Goal: Transaction & Acquisition: Book appointment/travel/reservation

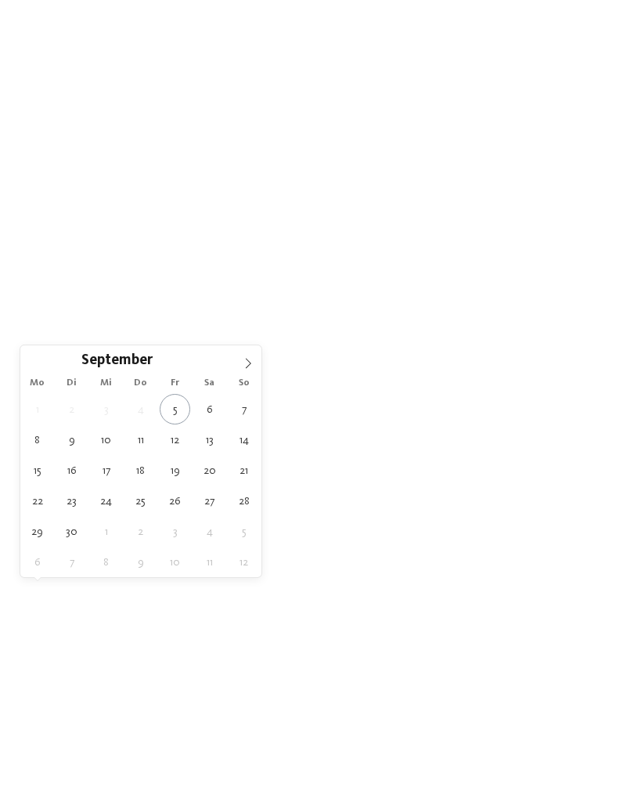
click at [254, 361] on span at bounding box center [248, 358] width 27 height 27
type div "11.10.2025"
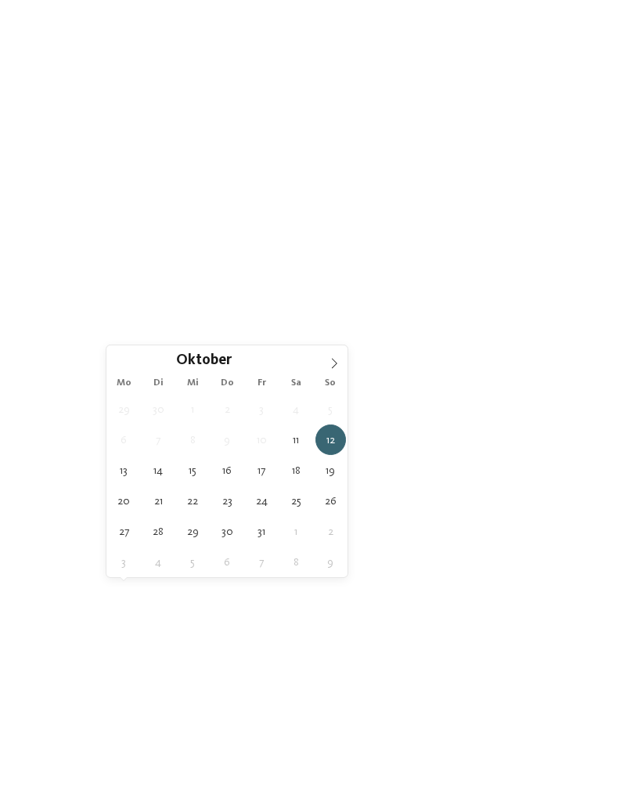
type div "11.10.2025"
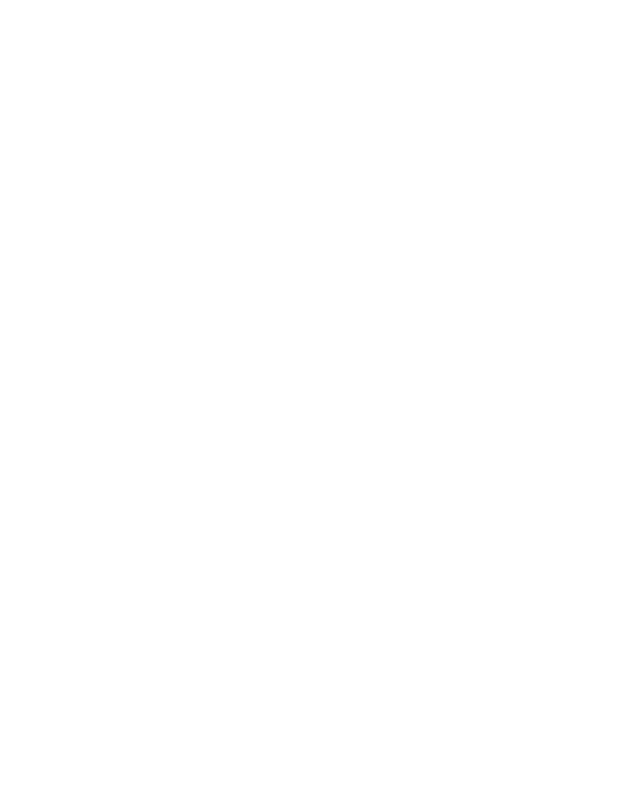
click at [149, 577] on span "11.10.2025" at bounding box center [147, 571] width 42 height 11
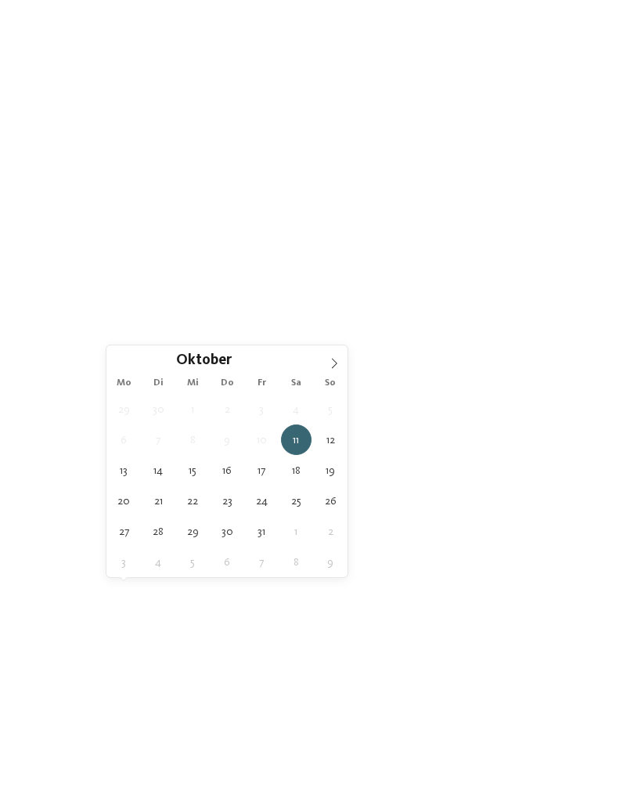
click at [246, 577] on span "Region" at bounding box center [234, 571] width 42 height 11
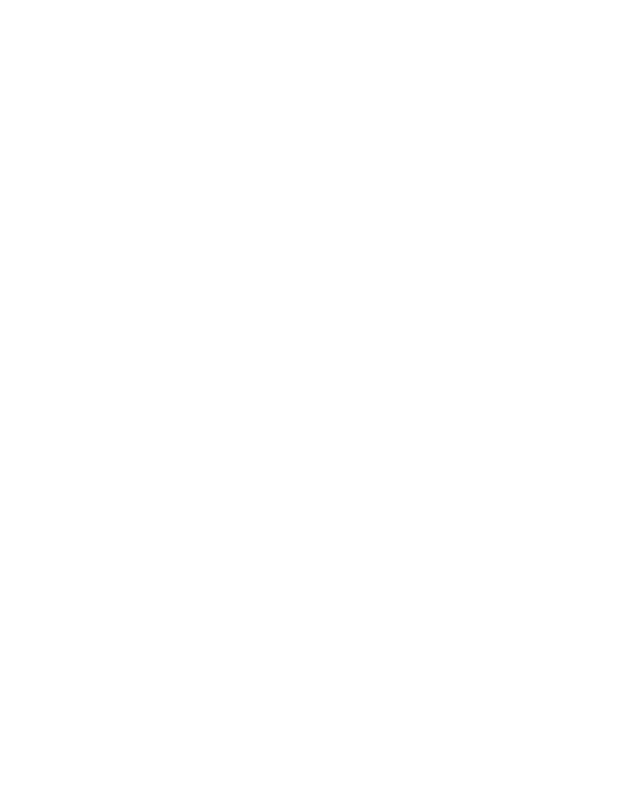
click at [412, 435] on div at bounding box center [411, 443] width 16 height 16
click at [344, 493] on span "übernehmen" at bounding box center [317, 498] width 67 height 11
click at [338, 577] on span "Meine Wünsche" at bounding box center [329, 571] width 61 height 11
click at [282, 277] on div at bounding box center [286, 285] width 16 height 16
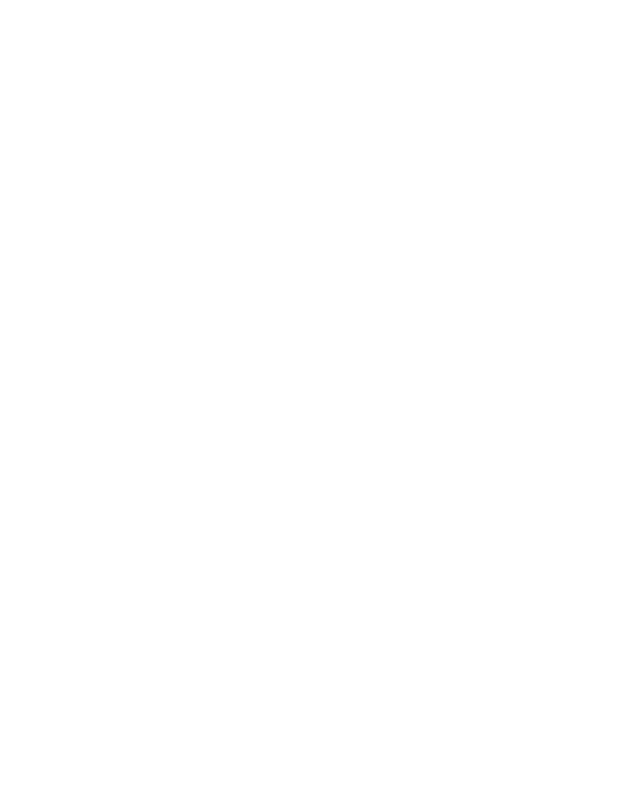
scroll to position [108, 0]
click at [286, 402] on div at bounding box center [286, 410] width 16 height 16
click at [282, 595] on div at bounding box center [286, 603] width 16 height 16
click at [283, 214] on div at bounding box center [286, 222] width 16 height 16
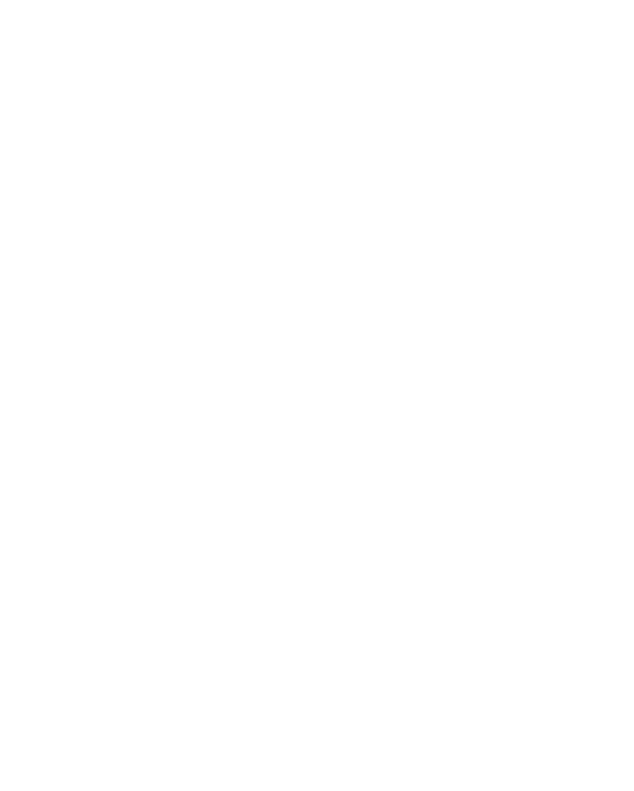
click at [600, 233] on icon at bounding box center [603, 246] width 34 height 27
click at [302, 685] on span "übernehmen" at bounding box center [317, 690] width 67 height 11
click at [449, 634] on span "Urlaub mit Kindern" at bounding box center [464, 642] width 160 height 16
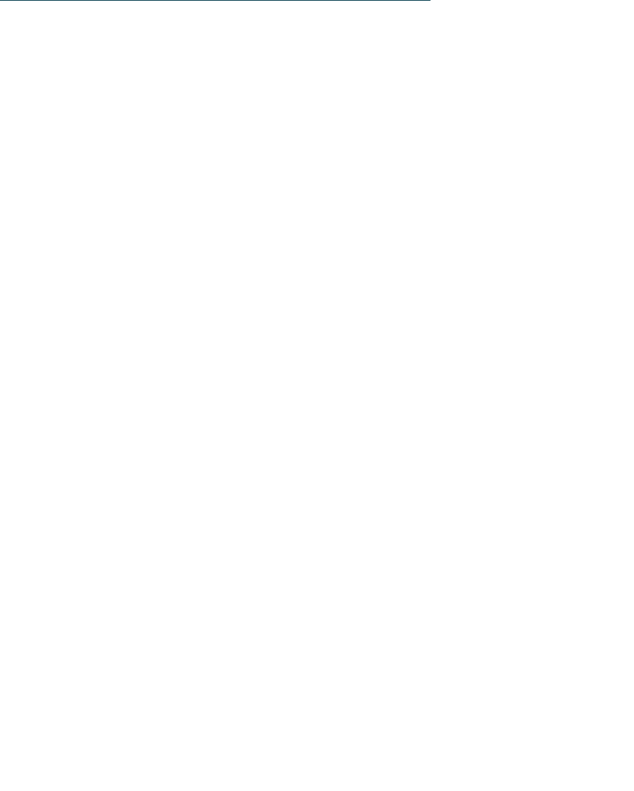
scroll to position [1973, 0]
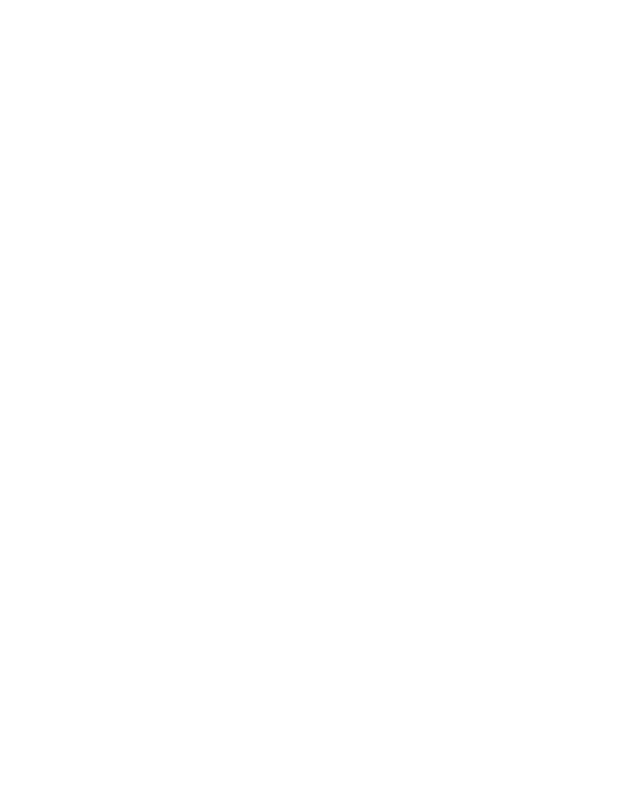
click at [208, 645] on link "Nature Programme by Familienhotels [GEOGRAPHIC_DATA]" at bounding box center [200, 651] width 315 height 13
click at [99, 490] on span "Familienhotels" at bounding box center [98, 482] width 86 height 16
click at [415, 321] on h4 "Family Hotel Gutenberg ****" at bounding box center [464, 331] width 247 height 20
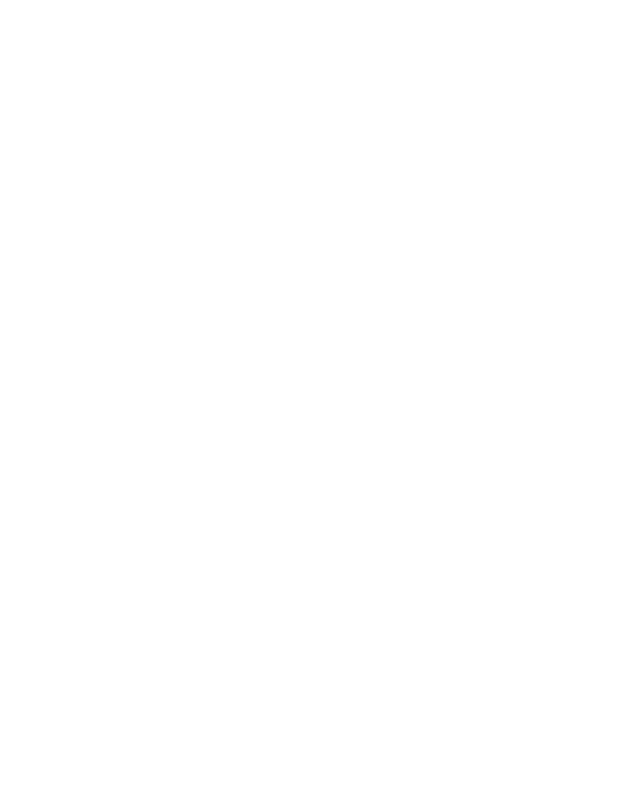
click at [459, 337] on div "NEU seit [DATE]" at bounding box center [464, 372] width 278 height 157
click at [582, 37] on icon at bounding box center [578, 35] width 15 height 11
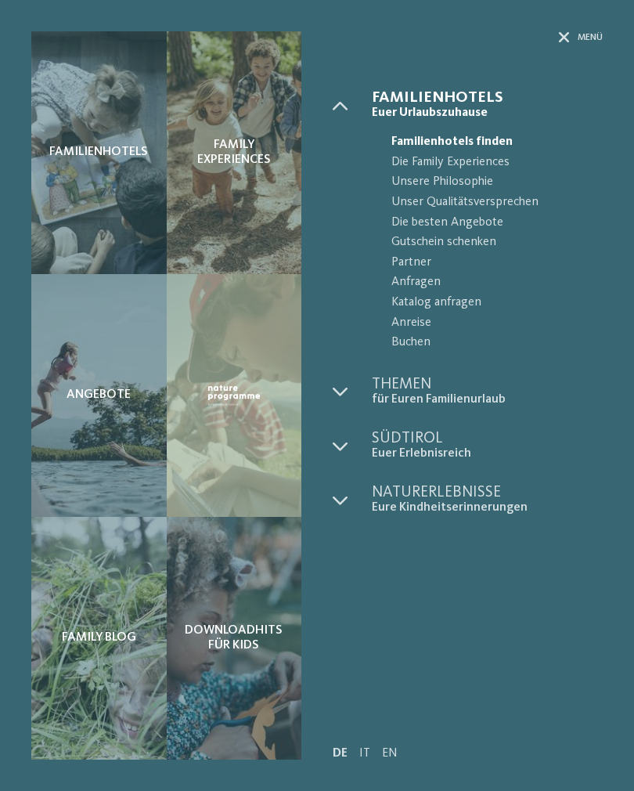
click at [479, 222] on span "Die besten Angebote" at bounding box center [496, 223] width 211 height 20
click at [459, 228] on span "Die besten Angebote" at bounding box center [496, 223] width 211 height 20
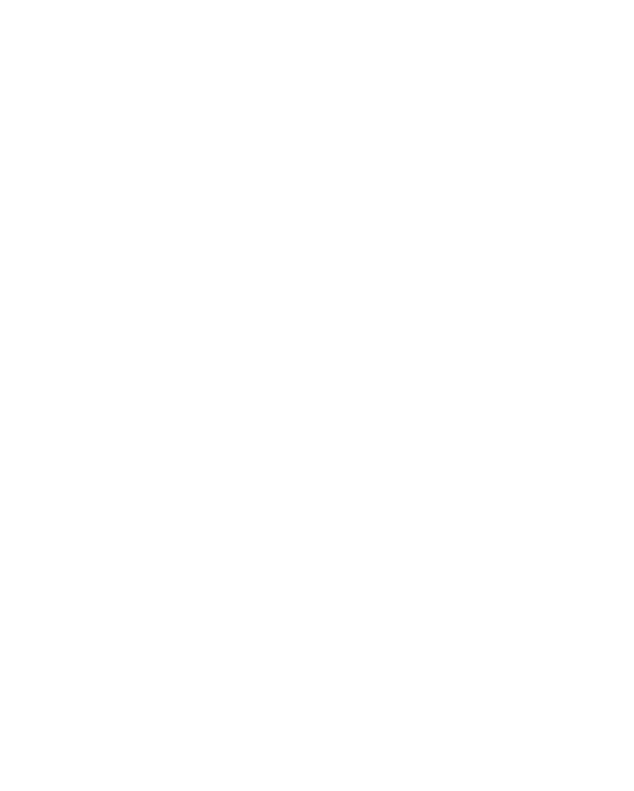
click at [567, 28] on img at bounding box center [595, 35] width 78 height 39
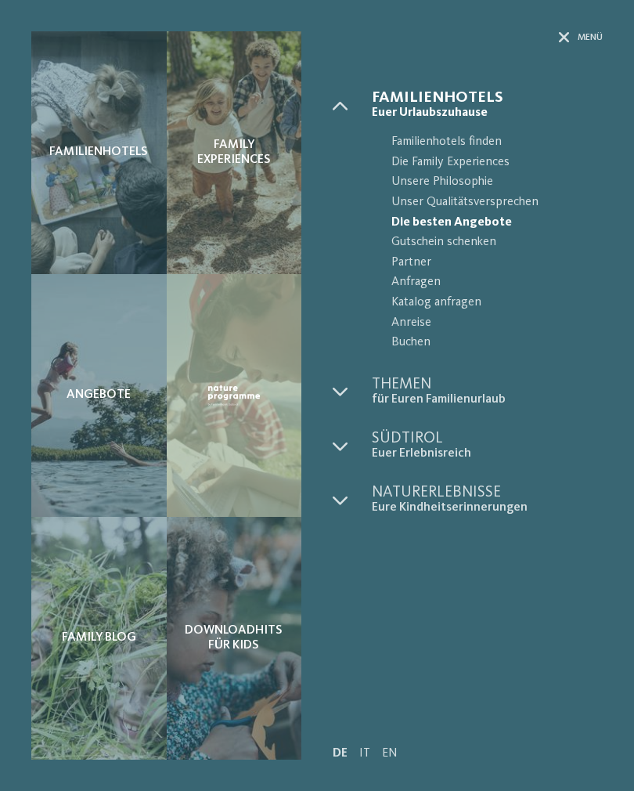
click at [561, 34] on icon at bounding box center [564, 37] width 11 height 11
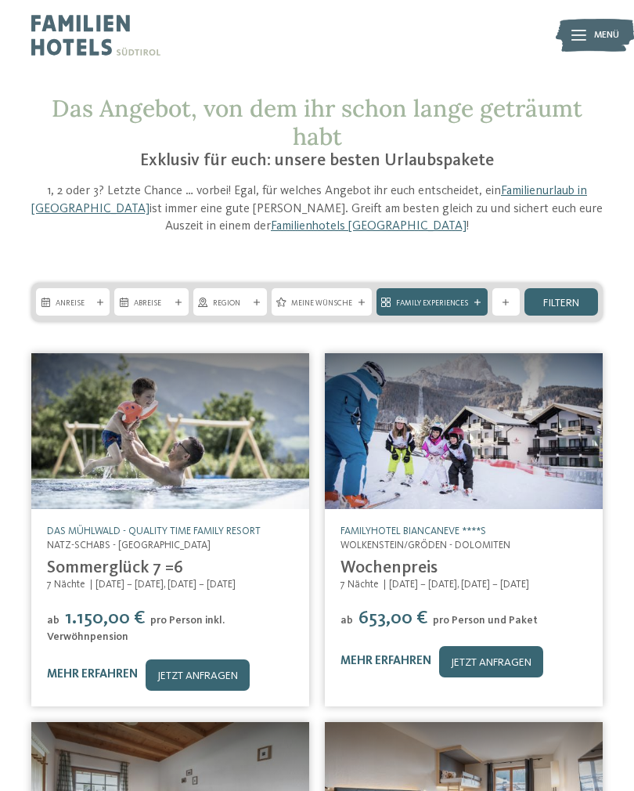
click at [578, 38] on icon at bounding box center [578, 35] width 15 height 11
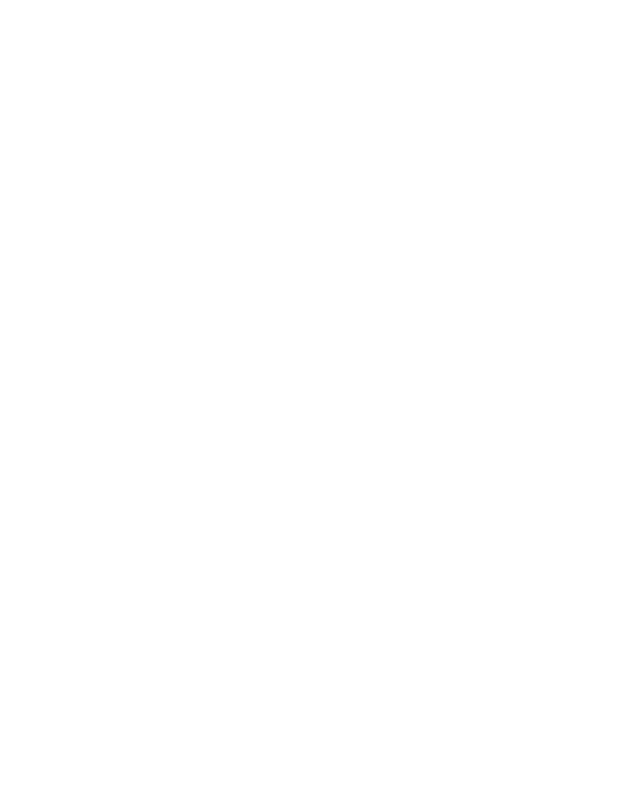
scroll to position [2380, 0]
click at [578, 32] on icon at bounding box center [578, 35] width 15 height 11
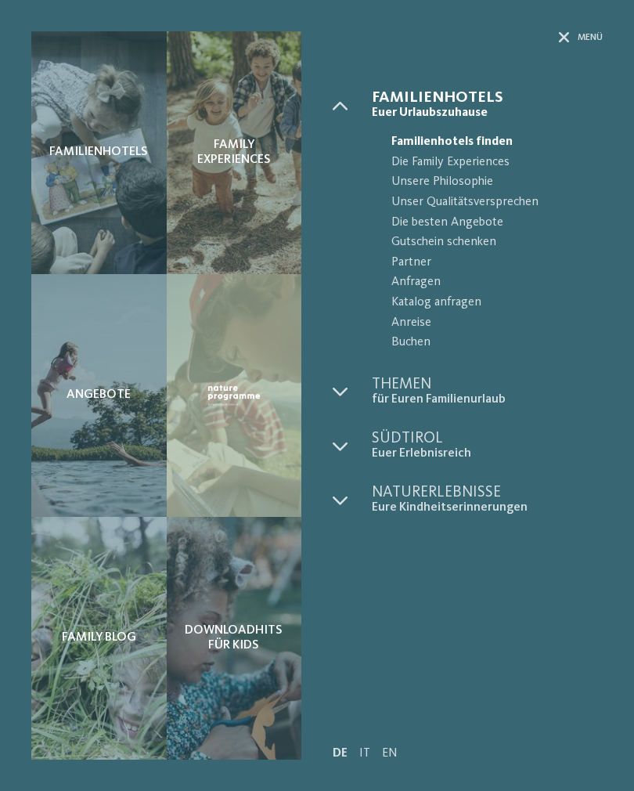
click at [564, 37] on icon at bounding box center [564, 37] width 11 height 11
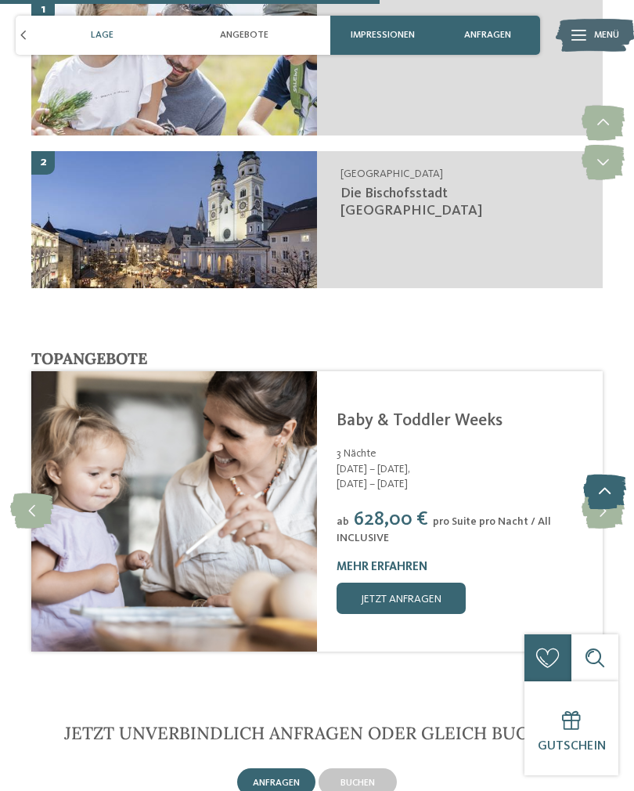
scroll to position [3167, 0]
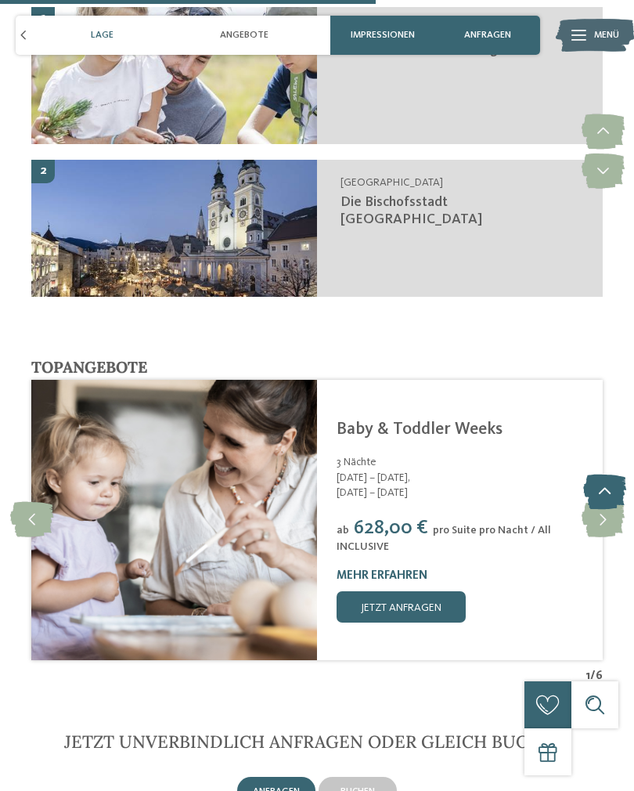
click at [293, 417] on img at bounding box center [174, 521] width 286 height 282
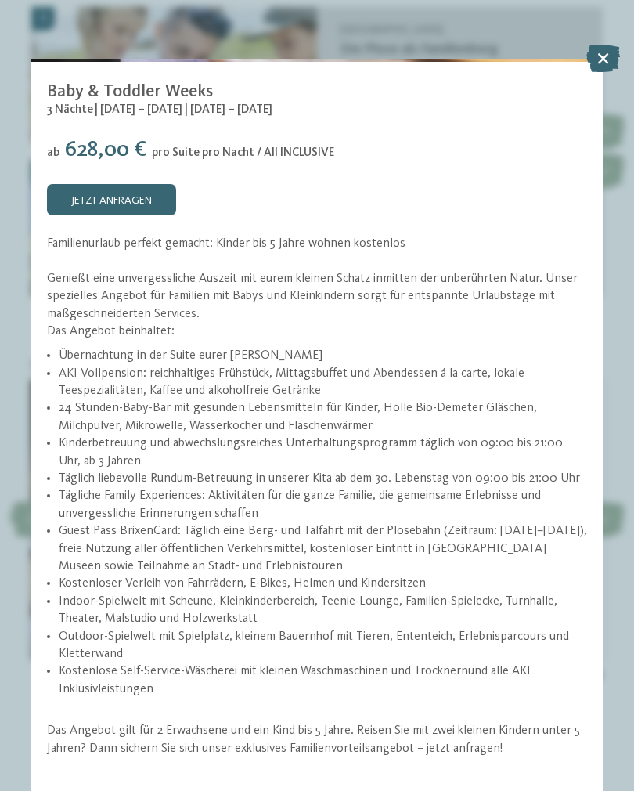
scroll to position [416, 0]
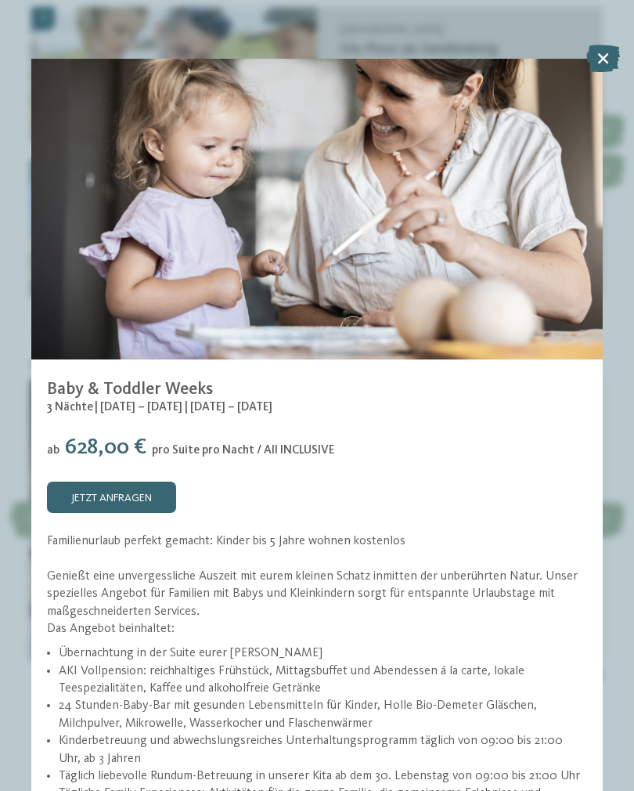
click at [606, 63] on icon at bounding box center [603, 58] width 34 height 27
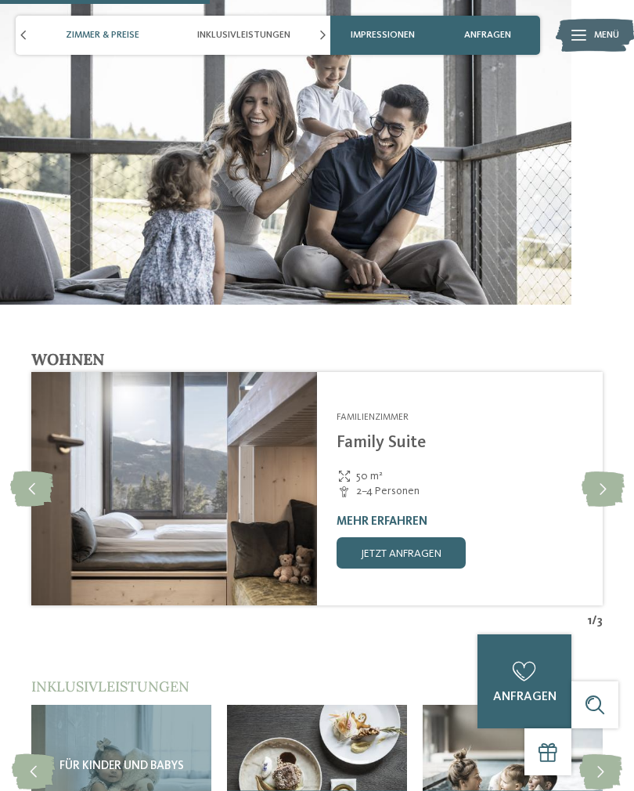
scroll to position [1757, 0]
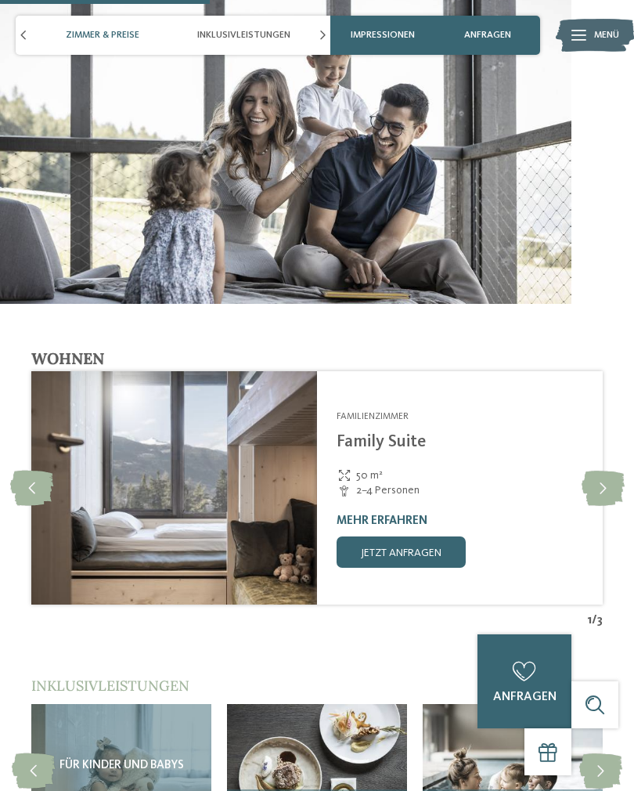
click at [607, 470] on icon at bounding box center [603, 487] width 43 height 35
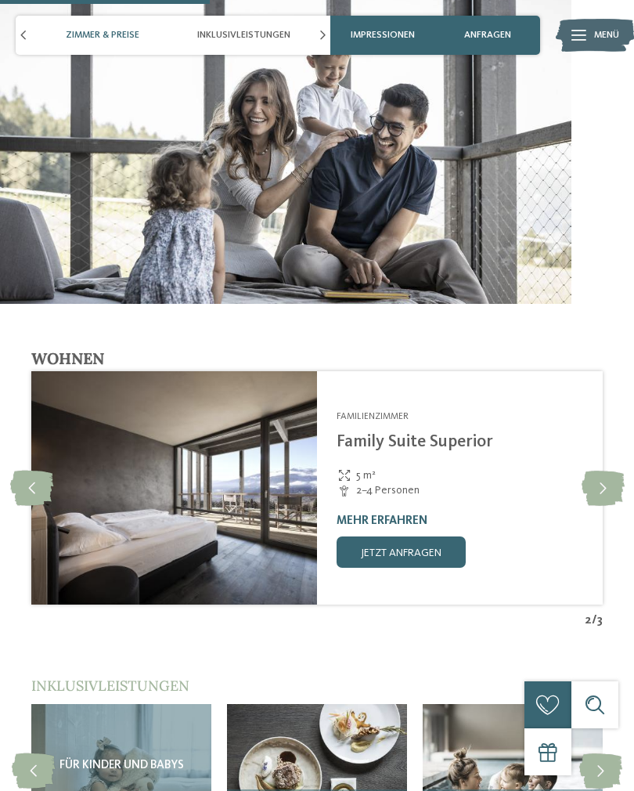
click at [597, 470] on icon at bounding box center [603, 487] width 43 height 35
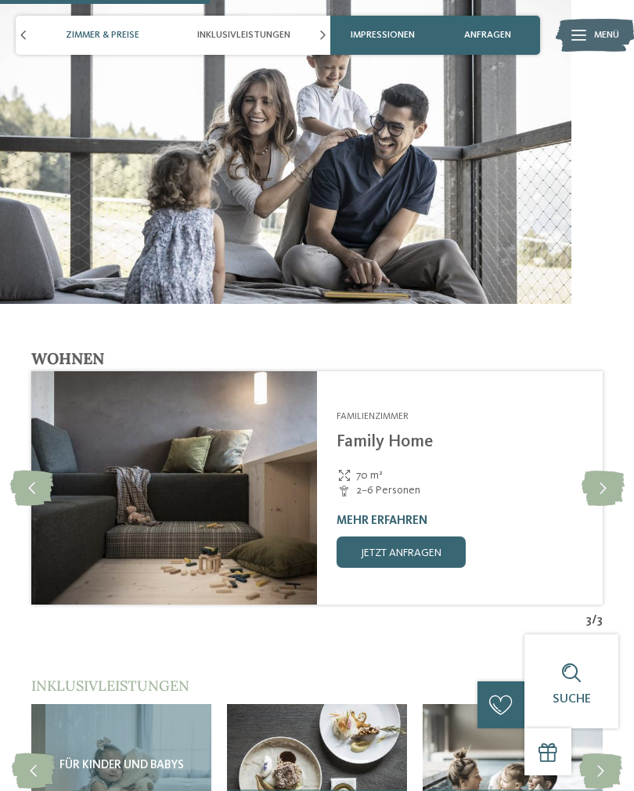
click at [600, 470] on icon at bounding box center [603, 487] width 43 height 35
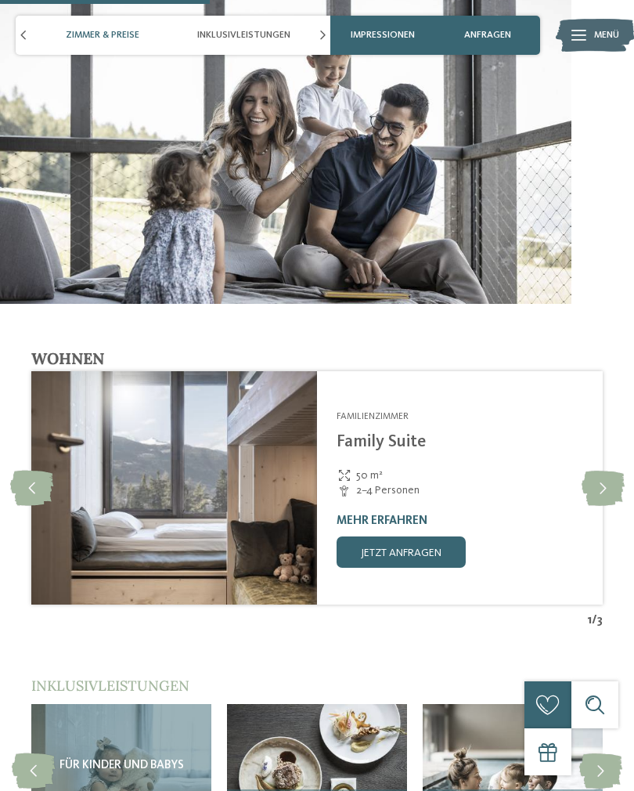
click at [594, 470] on icon at bounding box center [603, 487] width 43 height 35
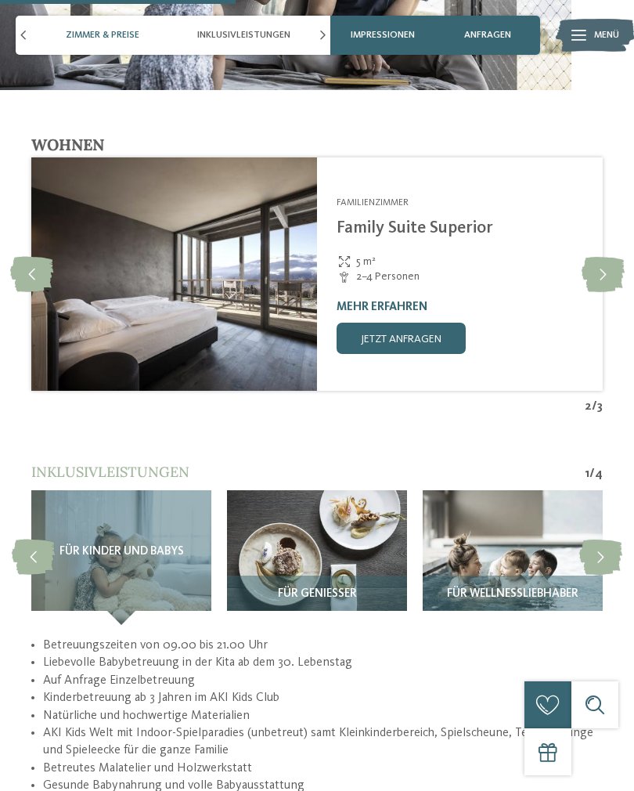
scroll to position [1980, 0]
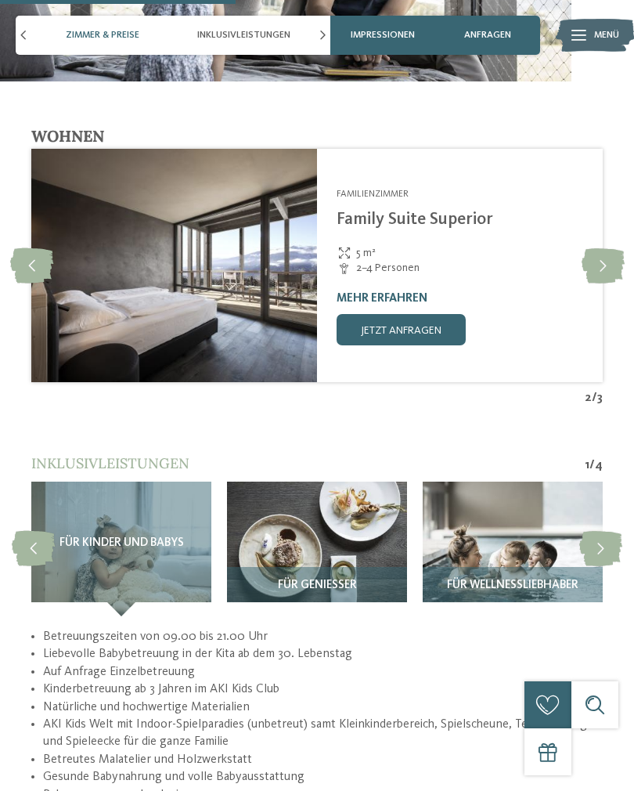
click at [604, 531] on icon at bounding box center [600, 548] width 43 height 35
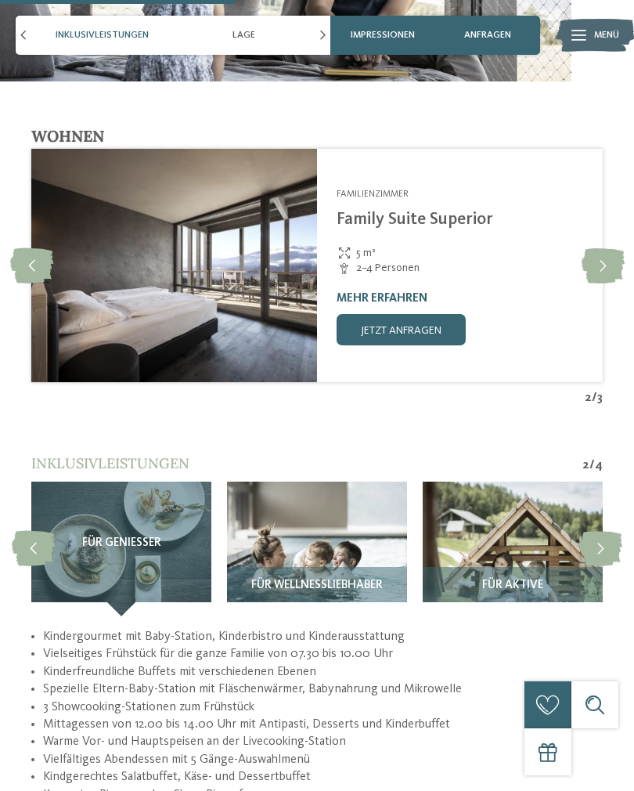
click at [605, 531] on icon at bounding box center [600, 548] width 43 height 35
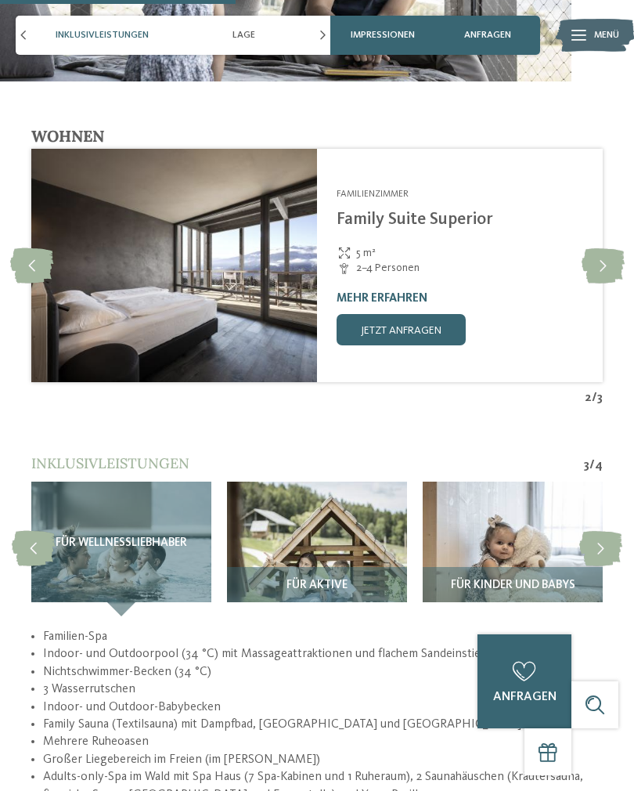
click at [599, 531] on icon at bounding box center [600, 548] width 43 height 35
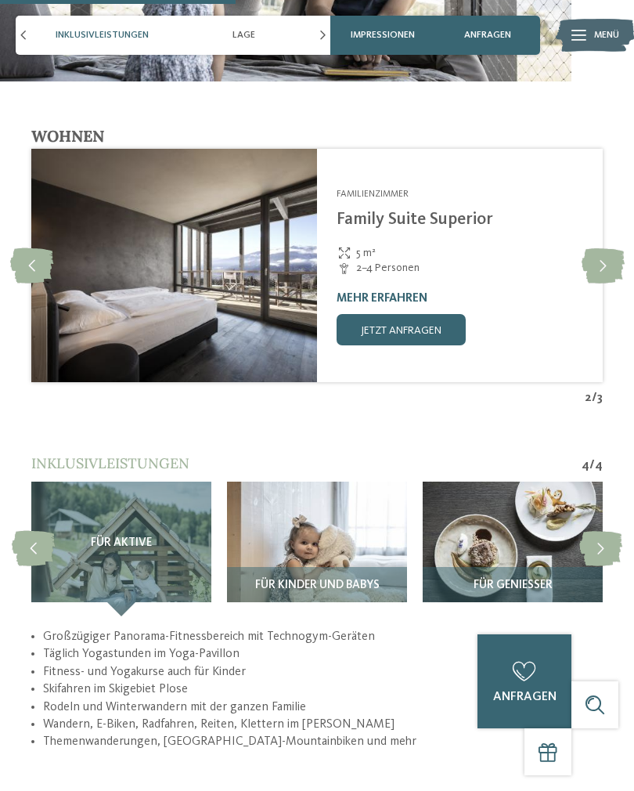
click at [599, 531] on icon at bounding box center [600, 548] width 43 height 35
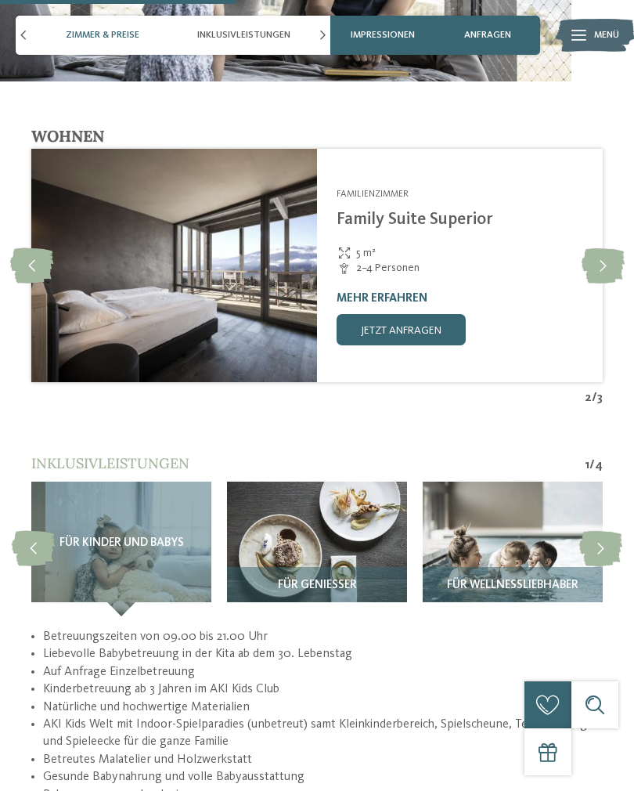
click at [608, 531] on icon at bounding box center [600, 548] width 43 height 35
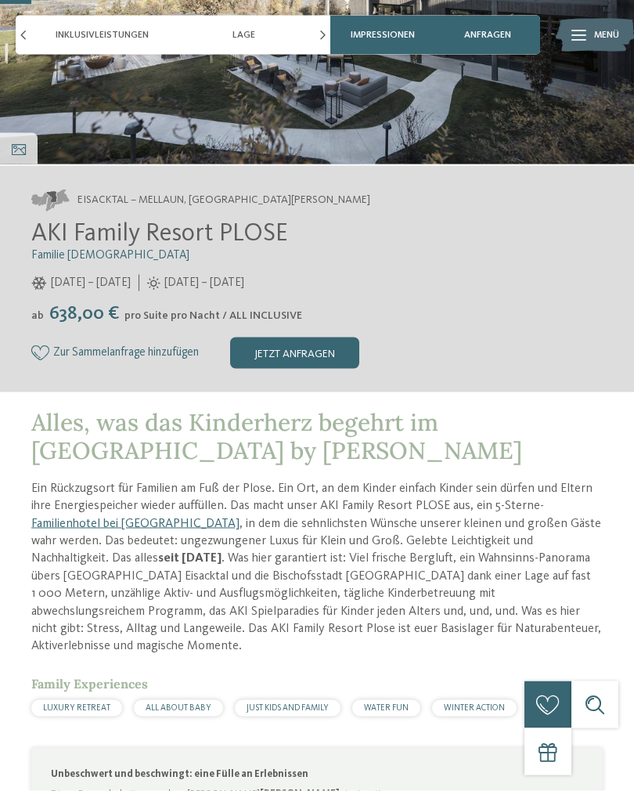
scroll to position [264, 0]
click at [132, 521] on link "Familienhotel bei Brixen" at bounding box center [135, 523] width 208 height 13
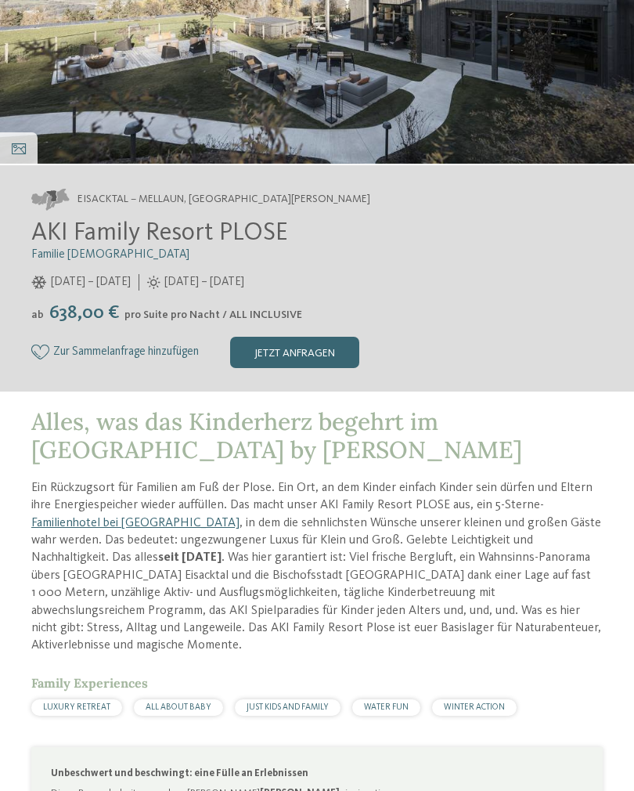
scroll to position [0, 0]
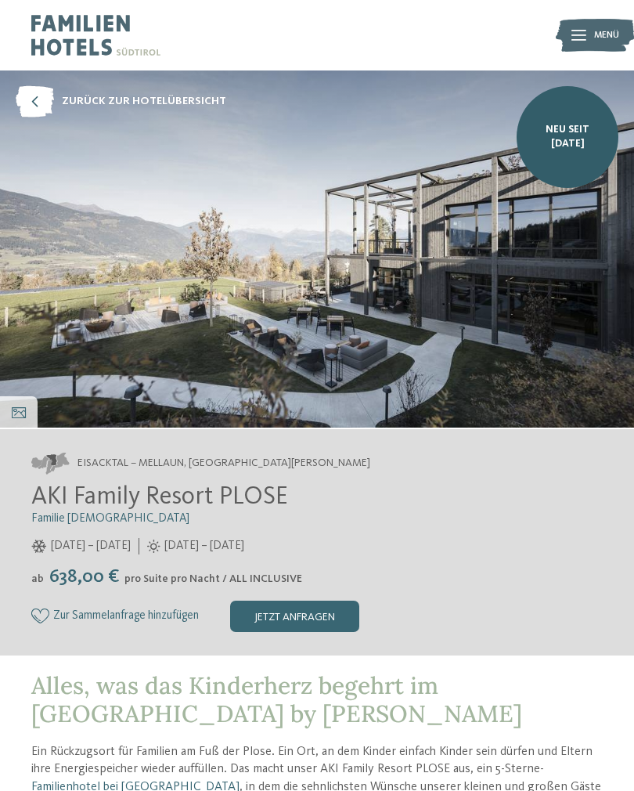
click at [563, 128] on span "NEU seit [DATE]" at bounding box center [567, 137] width 78 height 28
click at [419, 284] on img at bounding box center [317, 248] width 634 height 357
